Goal: Book appointment/travel/reservation

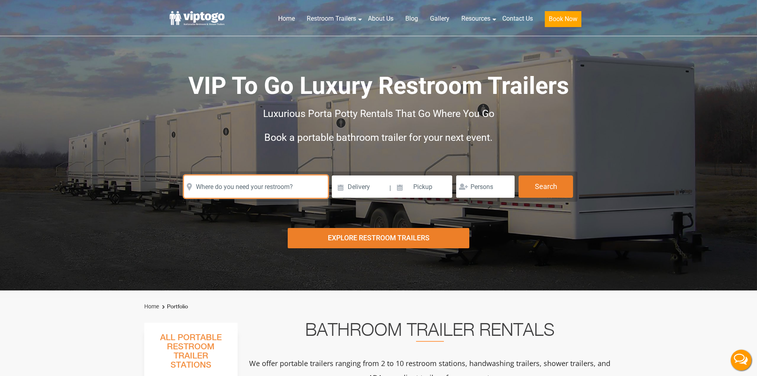
click at [269, 188] on input "text" at bounding box center [256, 186] width 144 height 22
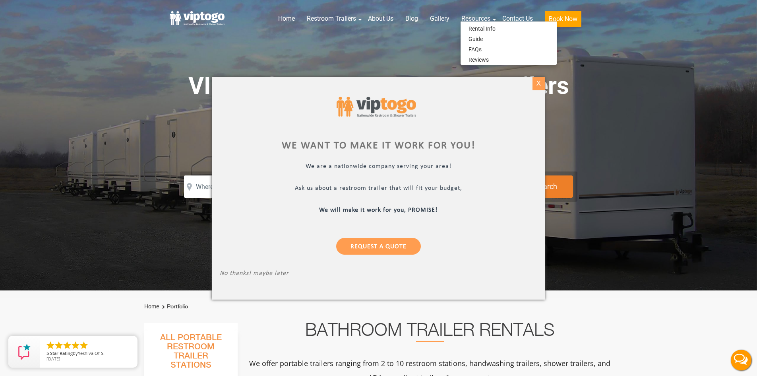
click at [541, 84] on div "X" at bounding box center [538, 84] width 12 height 14
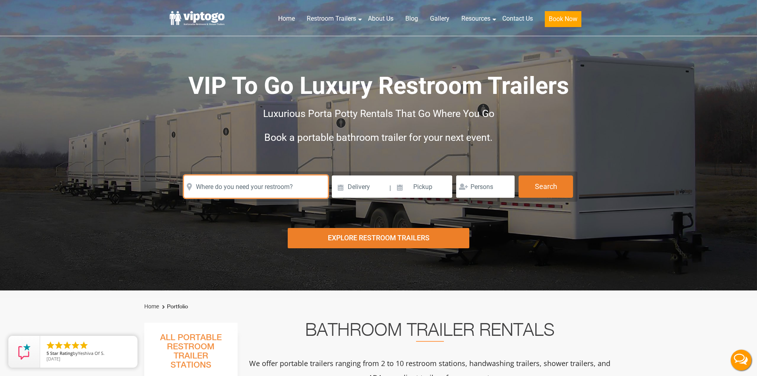
click at [281, 188] on input "text" at bounding box center [256, 186] width 144 height 22
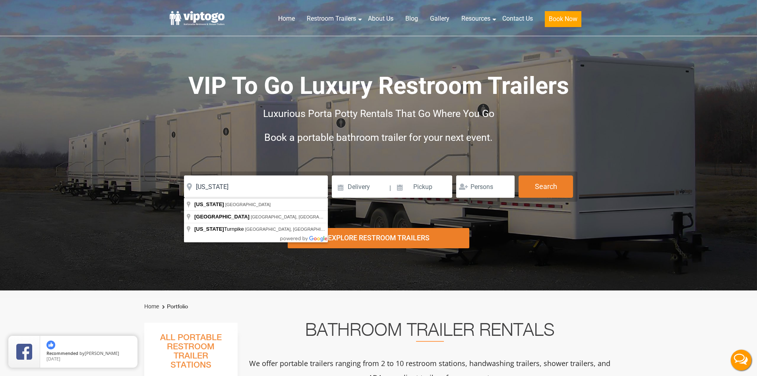
type input "[GEOGRAPHIC_DATA], [GEOGRAPHIC_DATA], [GEOGRAPHIC_DATA]"
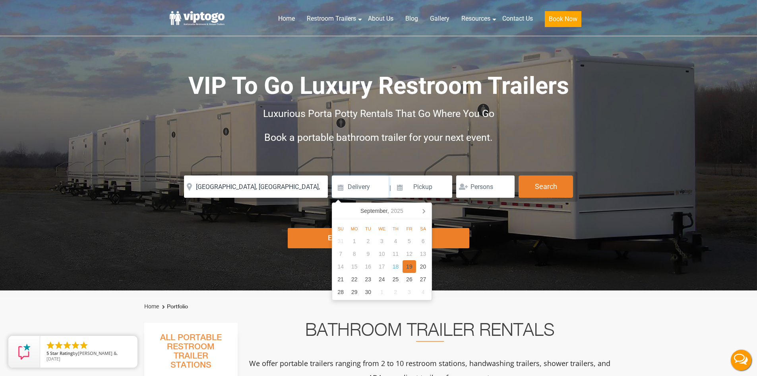
click at [410, 266] on div "19" at bounding box center [410, 266] width 14 height 13
type input "[DATE]"
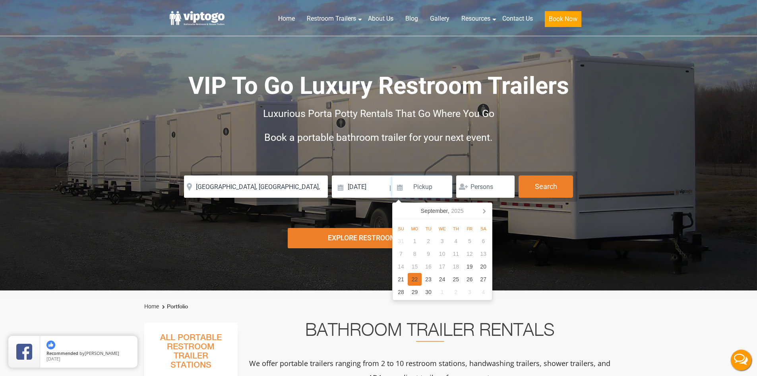
click at [415, 278] on div "22" at bounding box center [415, 279] width 14 height 13
type input "[DATE]"
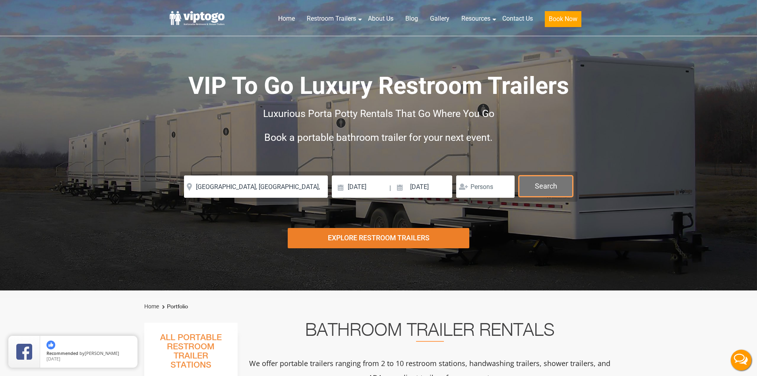
click at [534, 185] on button "Search" at bounding box center [546, 185] width 54 height 21
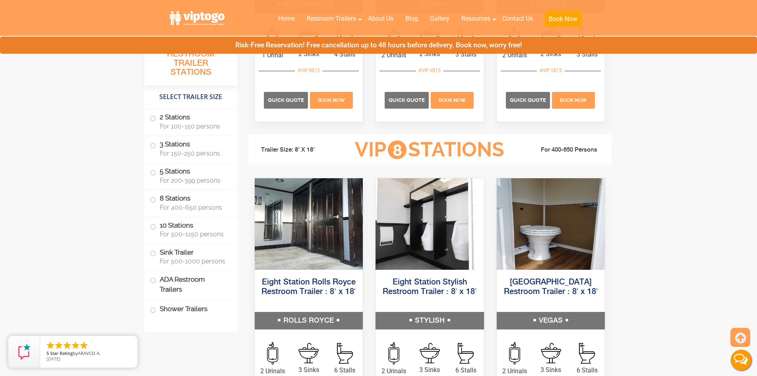
scroll to position [1510, 0]
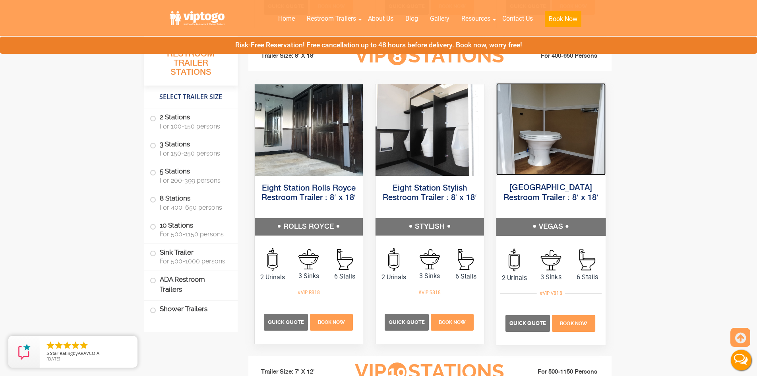
click at [574, 149] on img at bounding box center [550, 129] width 109 height 92
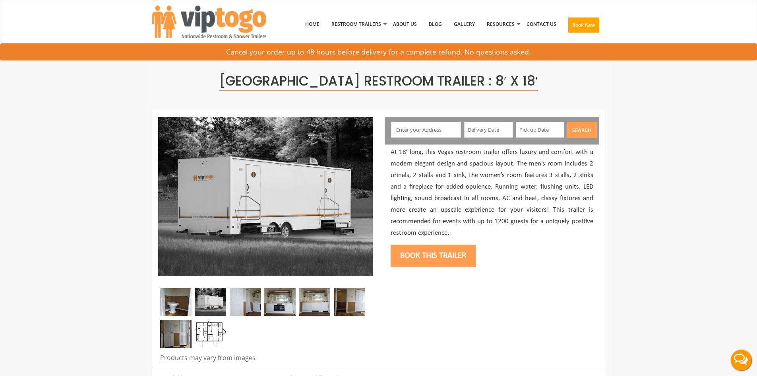
click at [420, 132] on input "text" at bounding box center [426, 130] width 70 height 16
type input "New Jersey, USA"
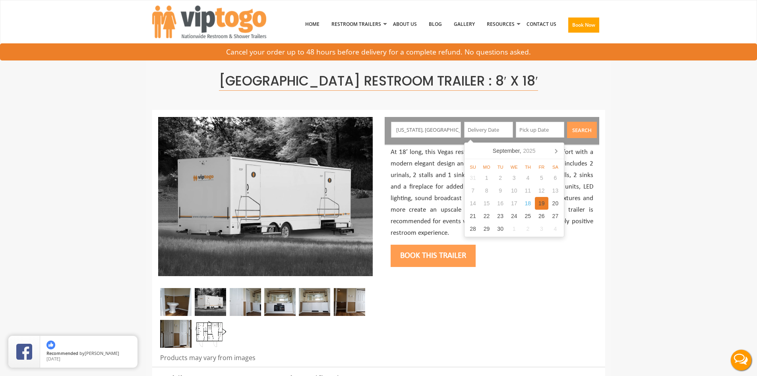
click at [540, 201] on div "19" at bounding box center [542, 203] width 14 height 13
click at [501, 132] on input "[DATE]" at bounding box center [488, 130] width 49 height 16
click at [555, 148] on icon at bounding box center [556, 150] width 13 height 13
click at [543, 188] on div "10" at bounding box center [542, 190] width 14 height 13
type input "10/10/2025"
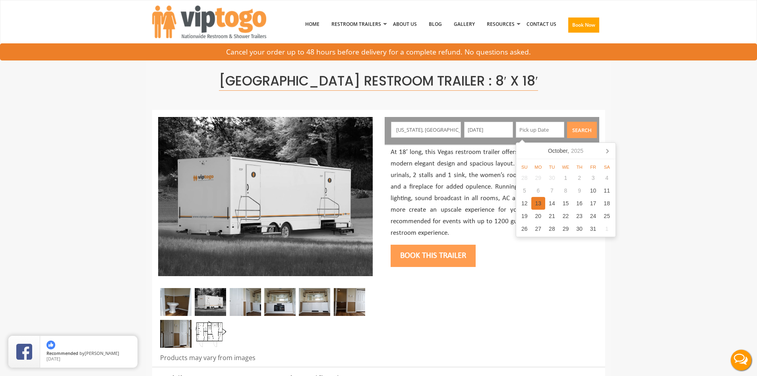
click at [537, 201] on div "13" at bounding box center [538, 203] width 14 height 13
type input "10/13/2025"
click at [578, 128] on button "Search" at bounding box center [582, 130] width 30 height 16
